Goal: Browse casually

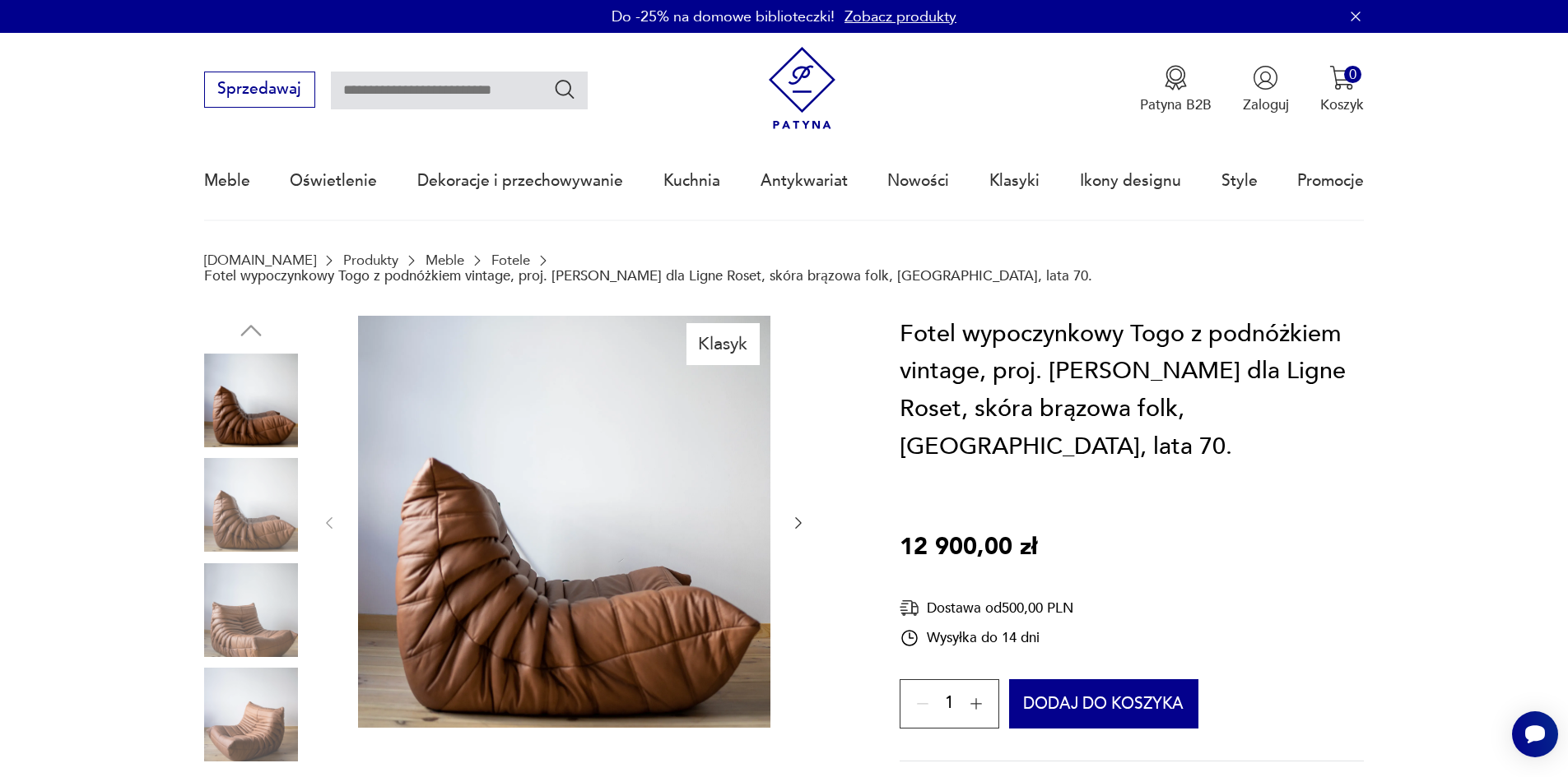
click at [794, 515] on icon "button" at bounding box center [798, 523] width 17 height 17
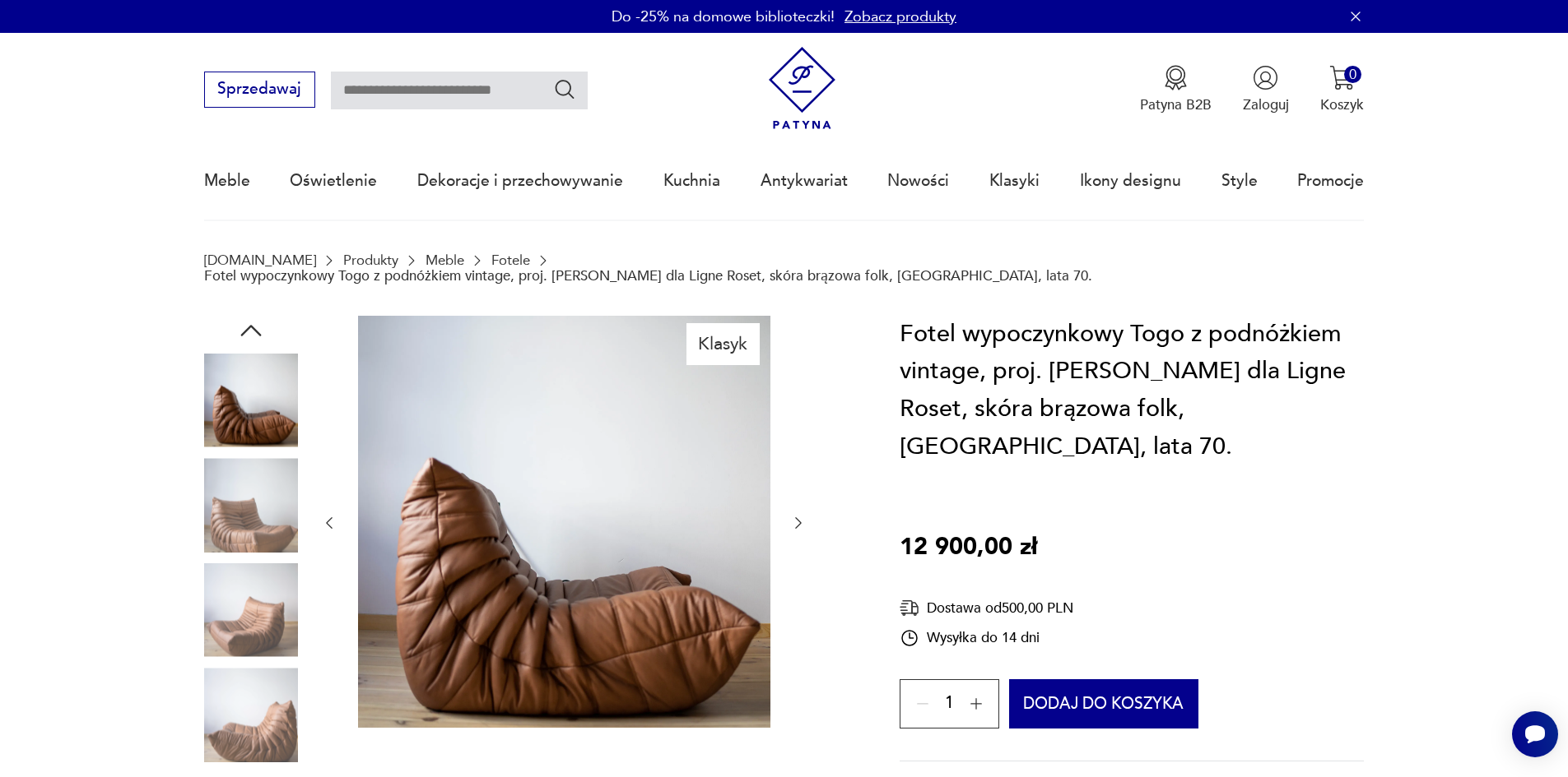
click at [796, 515] on icon "button" at bounding box center [798, 523] width 17 height 17
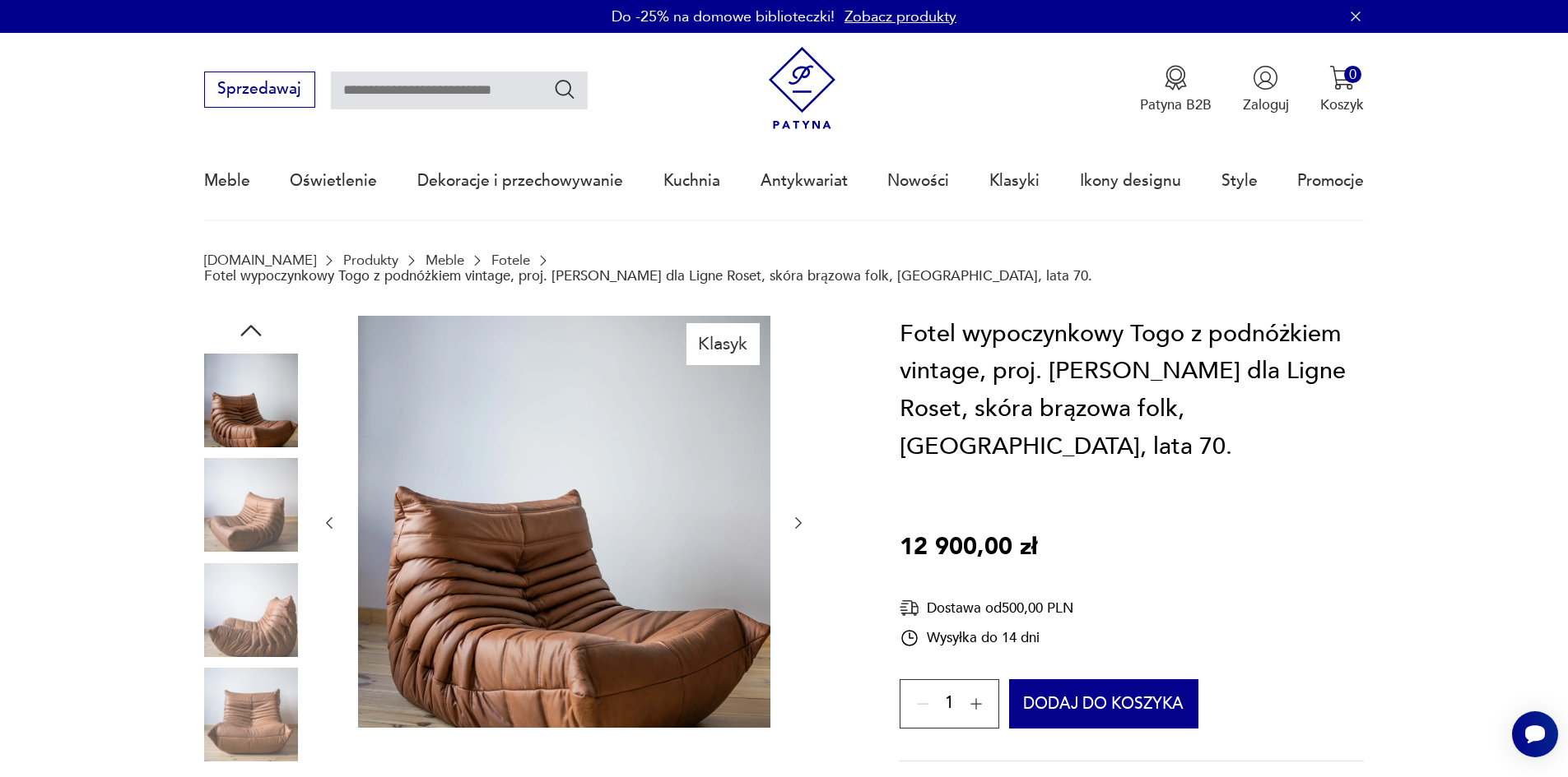
click at [798, 515] on icon "button" at bounding box center [798, 523] width 17 height 17
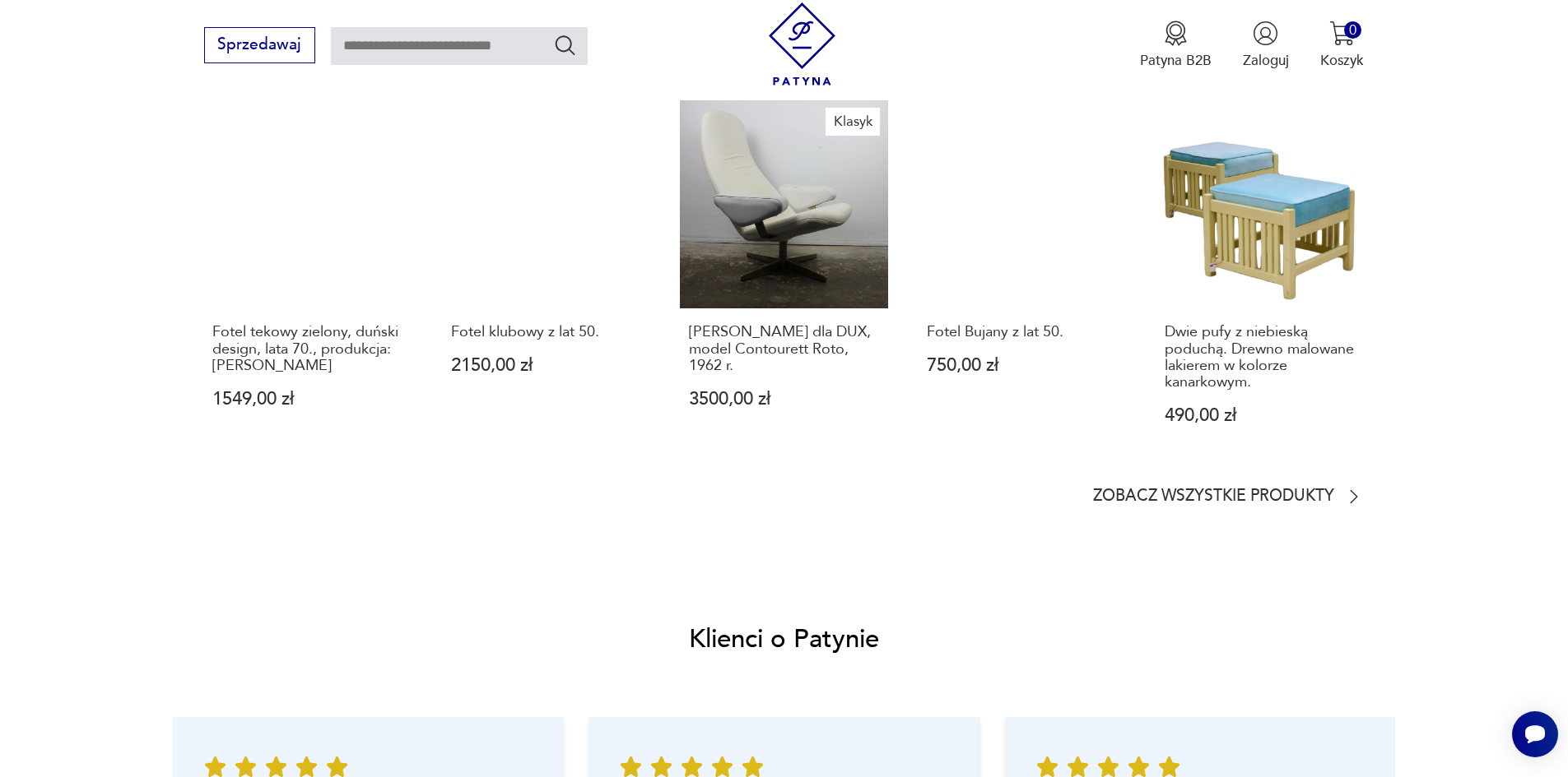
scroll to position [1727, 0]
